Goal: Communication & Community: Participate in discussion

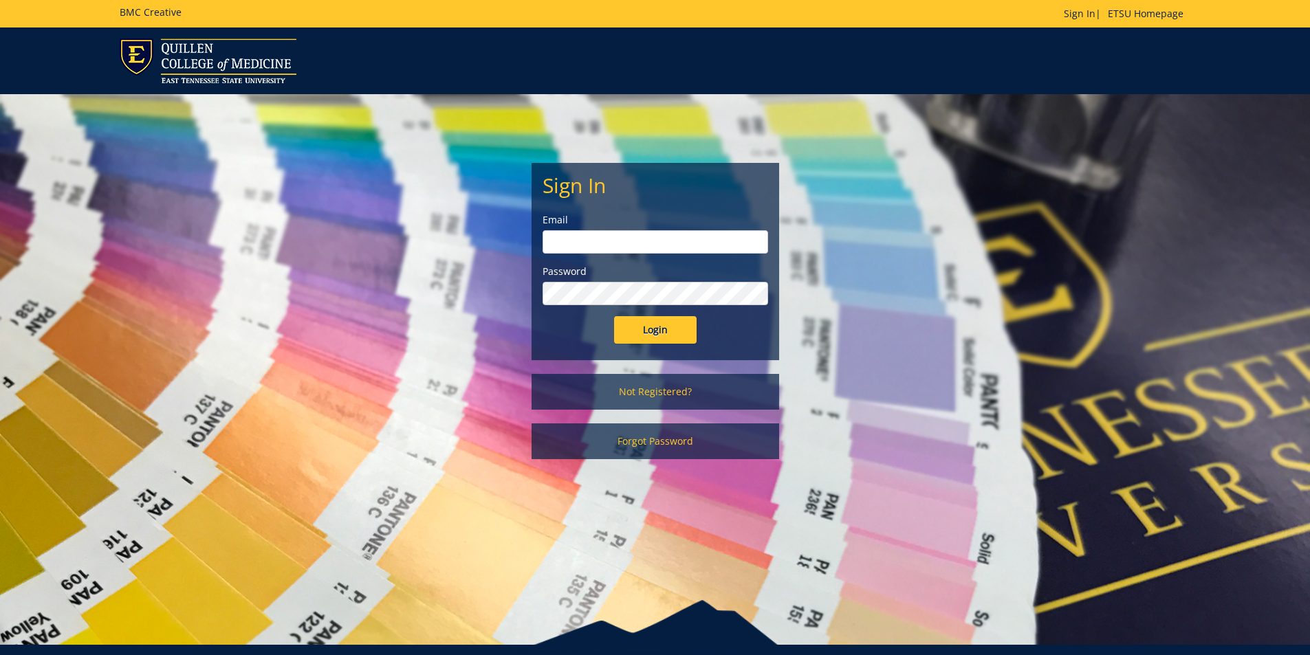
type input "[EMAIL_ADDRESS][DOMAIN_NAME]"
click at [673, 318] on input "Login" at bounding box center [655, 330] width 83 height 28
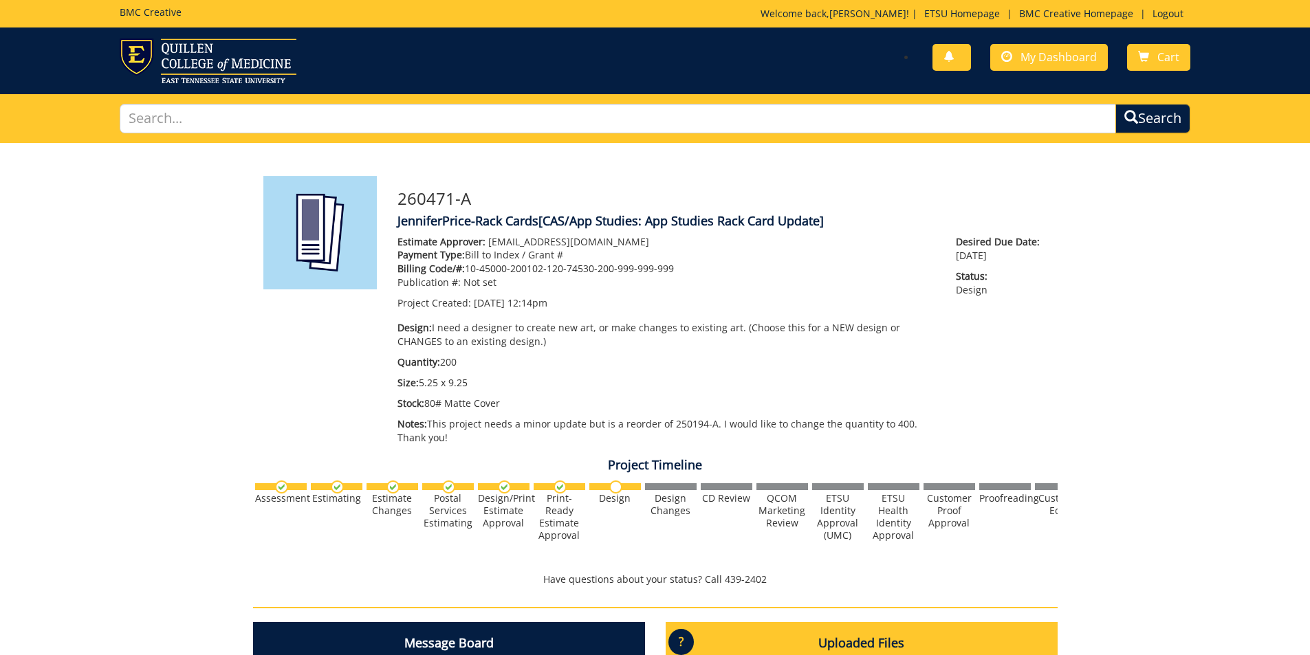
scroll to position [97, 0]
click at [1045, 63] on span "My Dashboard" at bounding box center [1058, 57] width 76 height 15
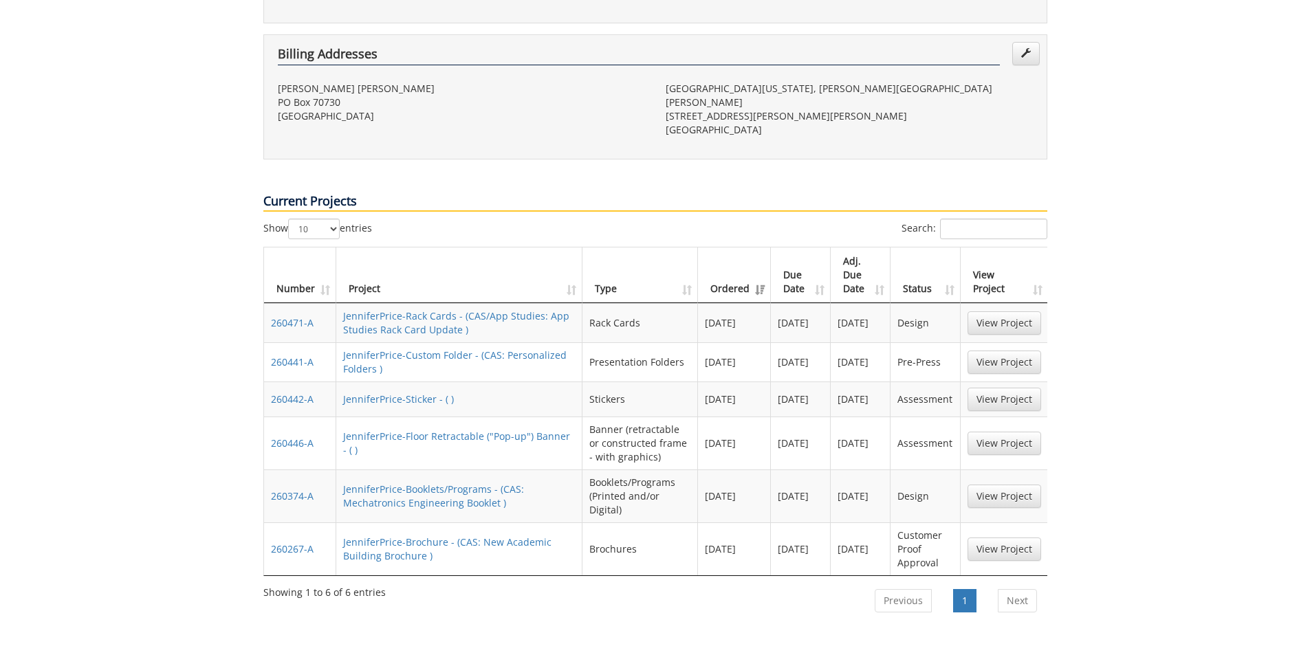
scroll to position [481, 0]
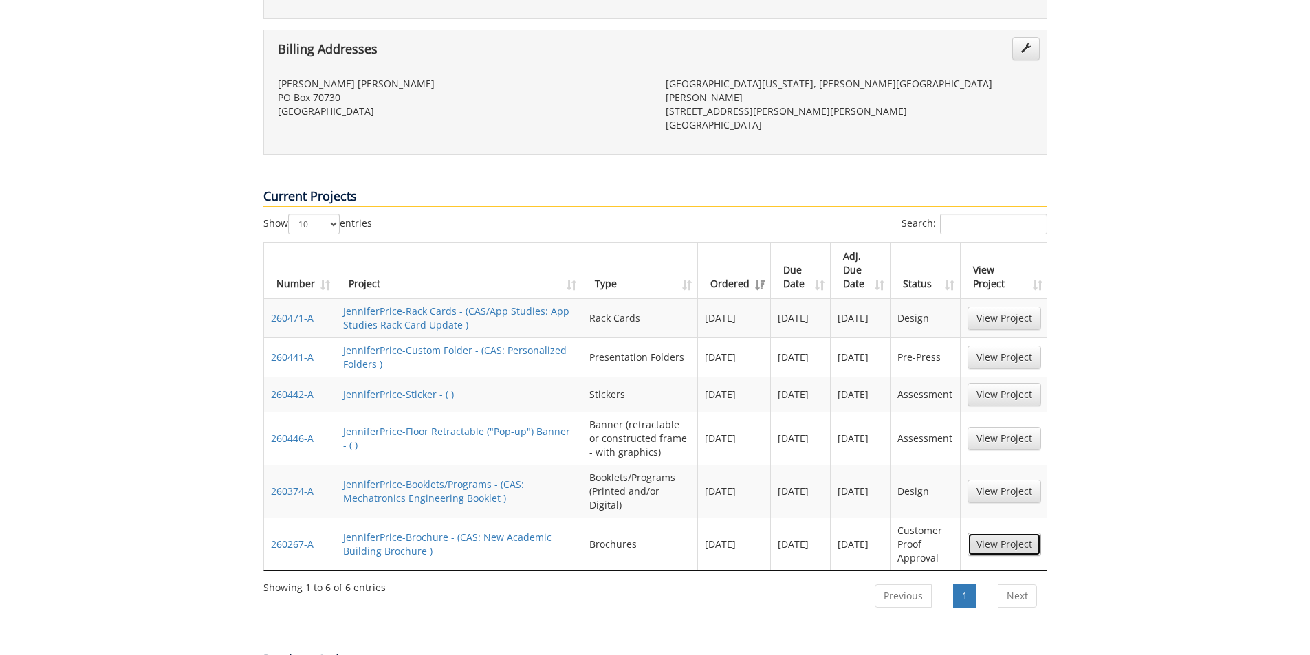
click at [1000, 533] on link "View Project" at bounding box center [1004, 544] width 74 height 23
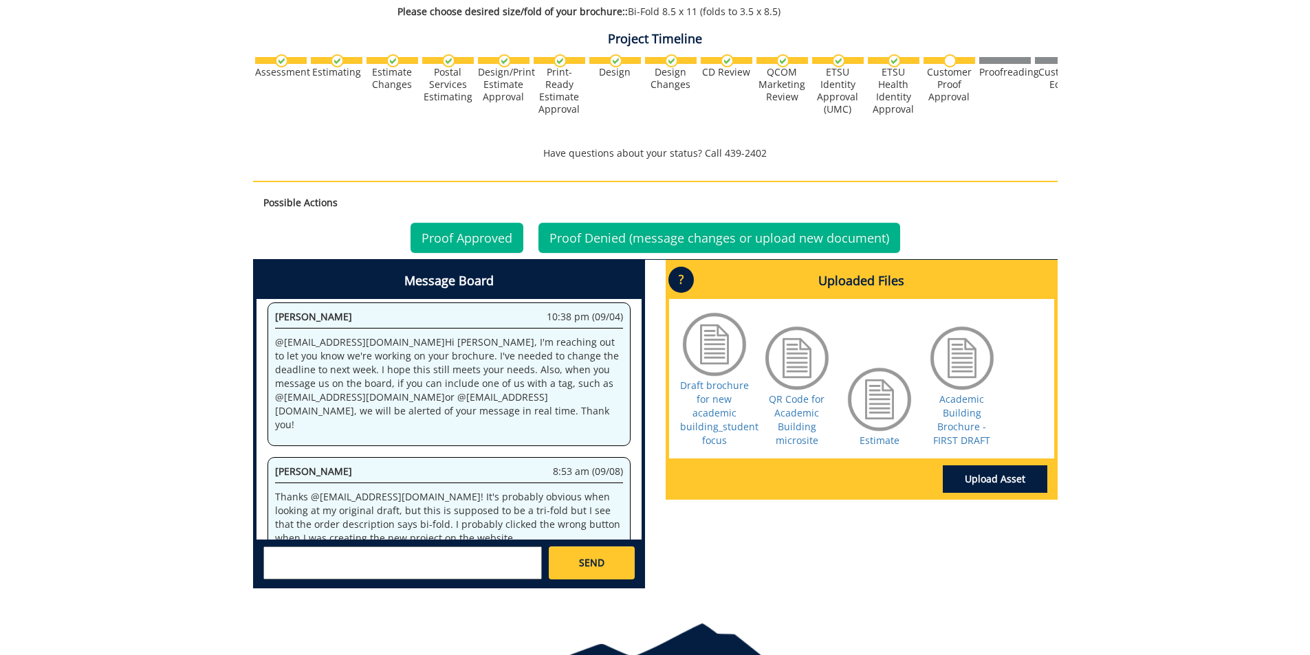
scroll to position [465, 0]
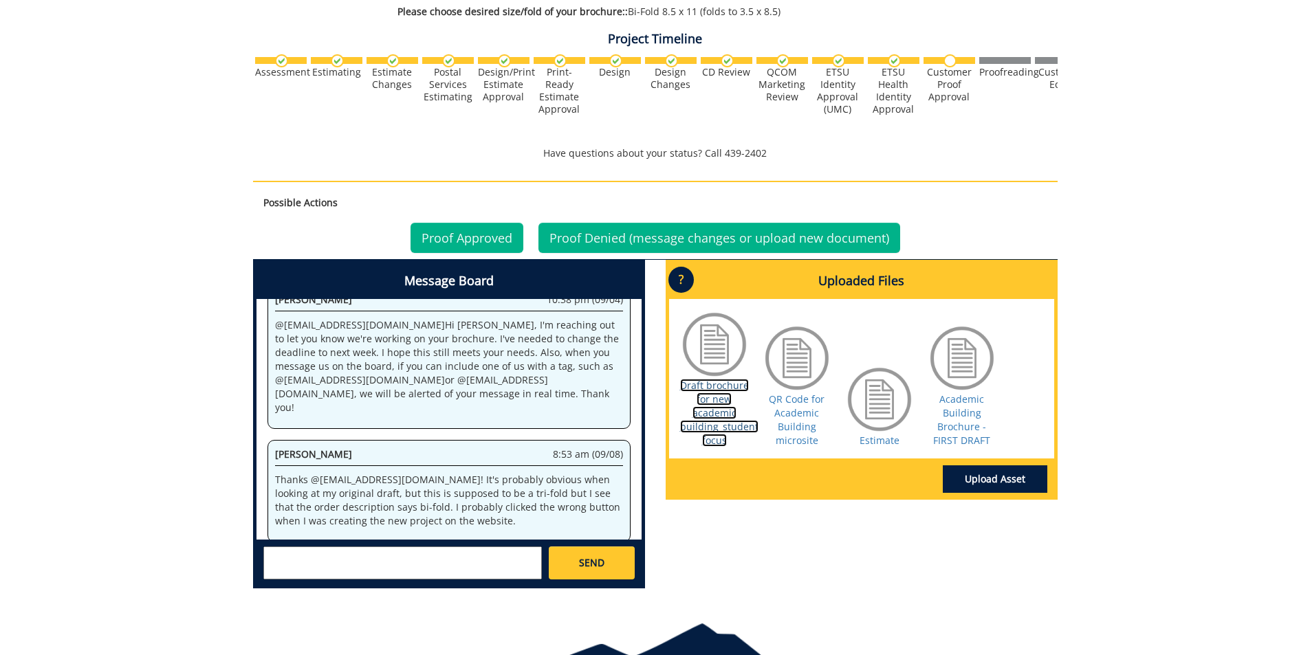
click at [730, 398] on link "Draft brochure for new academic building_student focus" at bounding box center [719, 413] width 78 height 68
click at [318, 563] on textarea at bounding box center [402, 563] width 278 height 33
type textarea "A"
type textarea "@[EMAIL_ADDRESS][DOMAIN_NAME]"
